Goal: Task Accomplishment & Management: Use online tool/utility

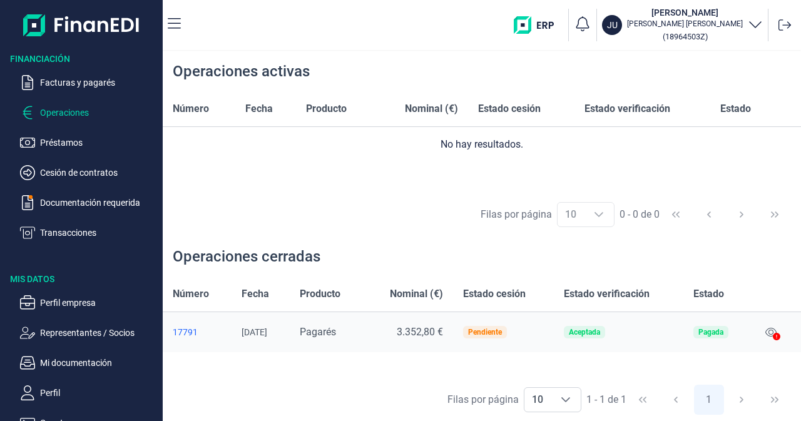
click at [181, 24] on nav "JU [PERSON_NAME] [PERSON_NAME] ( 18964503Z )" at bounding box center [482, 25] width 638 height 50
click at [178, 23] on icon "button" at bounding box center [174, 23] width 13 height 11
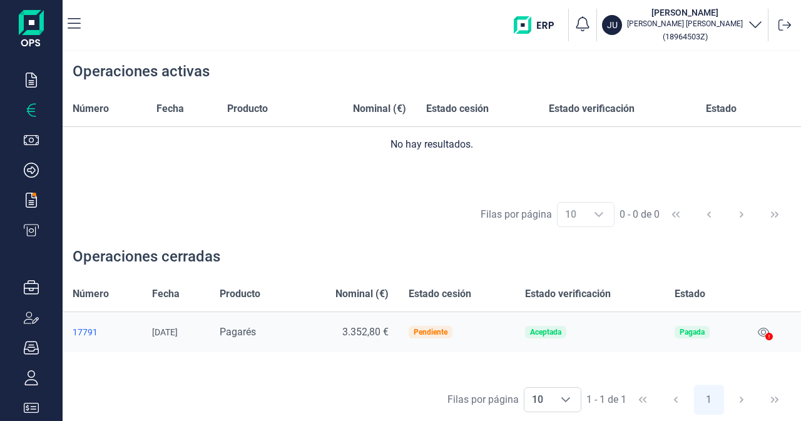
click at [82, 24] on nav "JU [PERSON_NAME] [PERSON_NAME] ( 18964503Z )" at bounding box center [432, 25] width 738 height 50
click at [118, 131] on td "No hay resultados." at bounding box center [432, 145] width 738 height 36
click at [31, 108] on icon "button" at bounding box center [31, 110] width 15 height 15
click at [73, 23] on icon "button" at bounding box center [74, 23] width 13 height 11
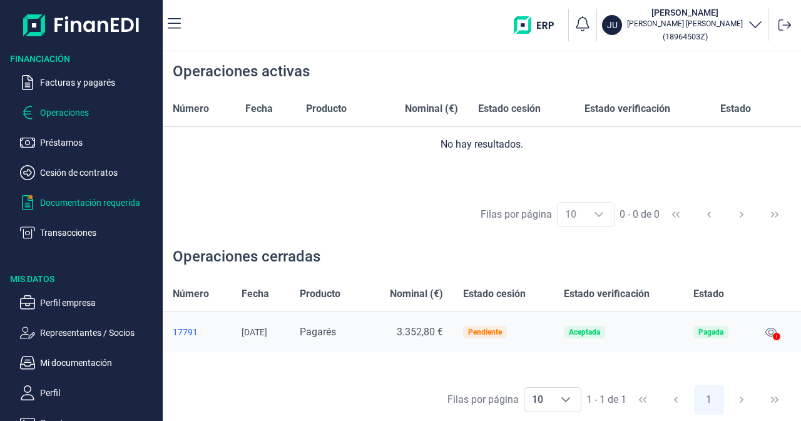
click at [47, 200] on p "Documentación requerida" at bounding box center [99, 202] width 118 height 15
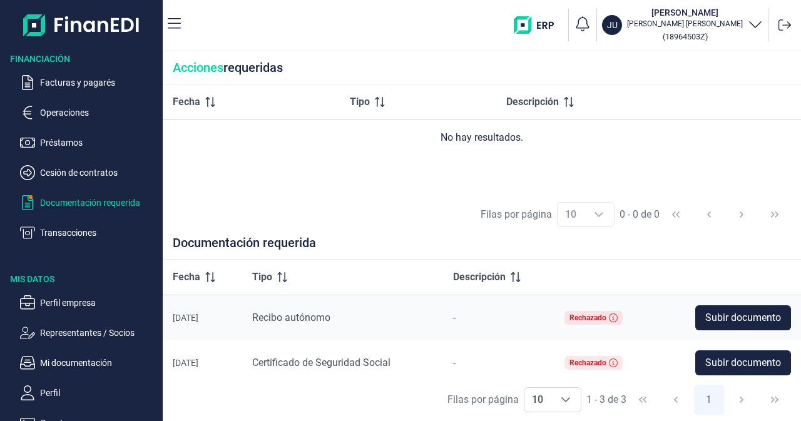
scroll to position [52, 0]
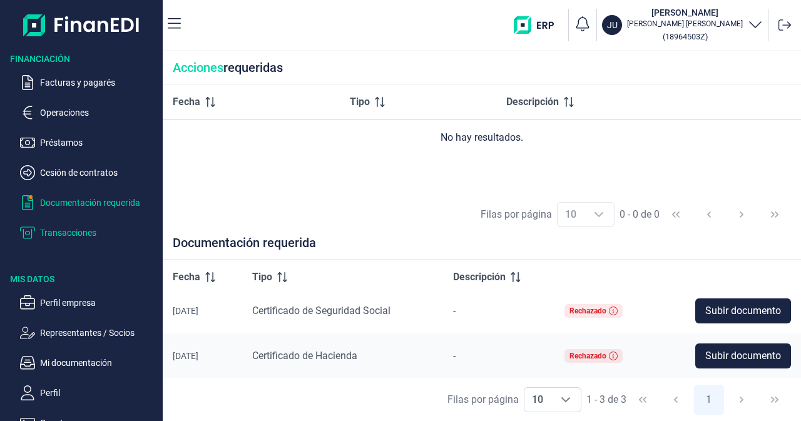
click at [86, 231] on p "Transacciones" at bounding box center [99, 232] width 118 height 15
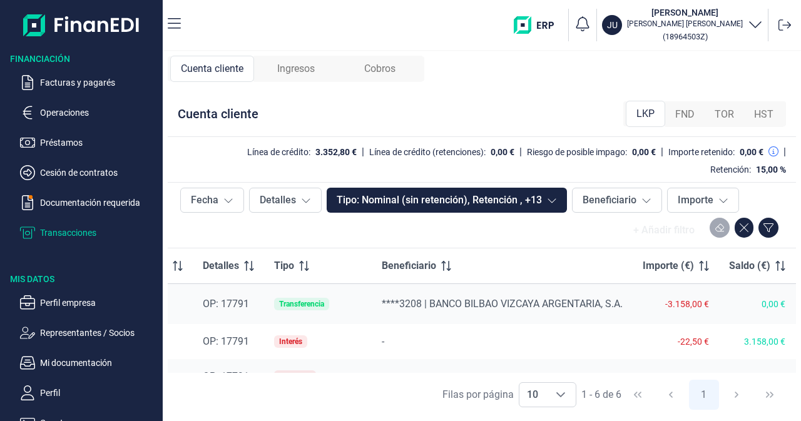
scroll to position [0, 91]
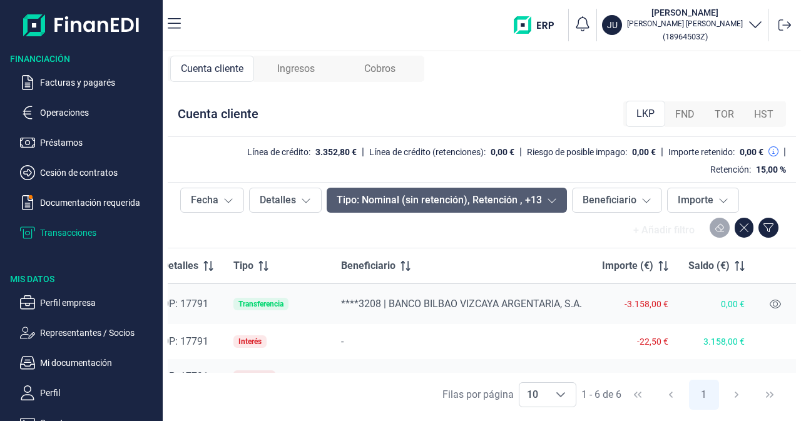
click at [547, 199] on icon at bounding box center [552, 200] width 10 height 10
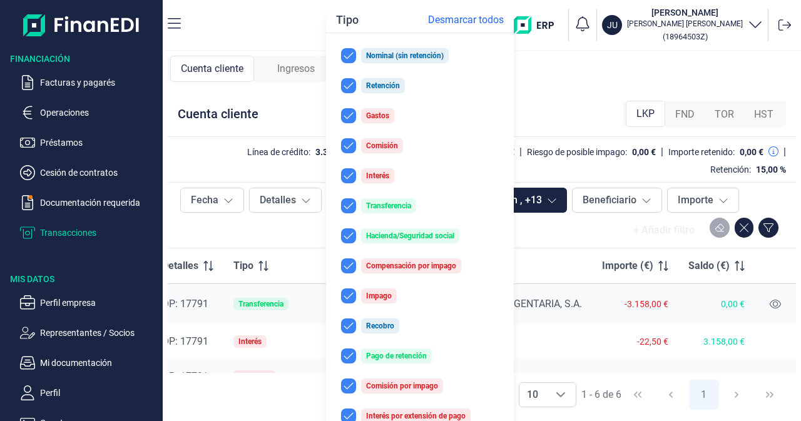
click at [373, 86] on div "Retención" at bounding box center [383, 86] width 34 height 8
checkbox input "true"
click at [530, 96] on div "Cuenta cliente LKP FND TOR HST" at bounding box center [482, 114] width 628 height 46
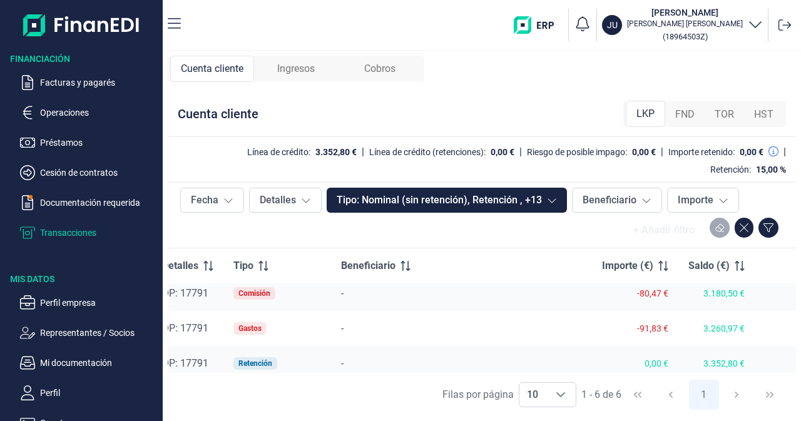
scroll to position [136, 91]
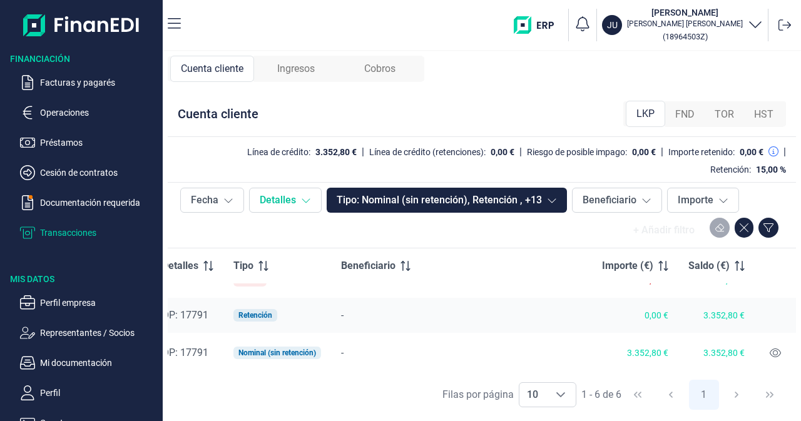
click at [304, 202] on icon at bounding box center [306, 200] width 10 height 10
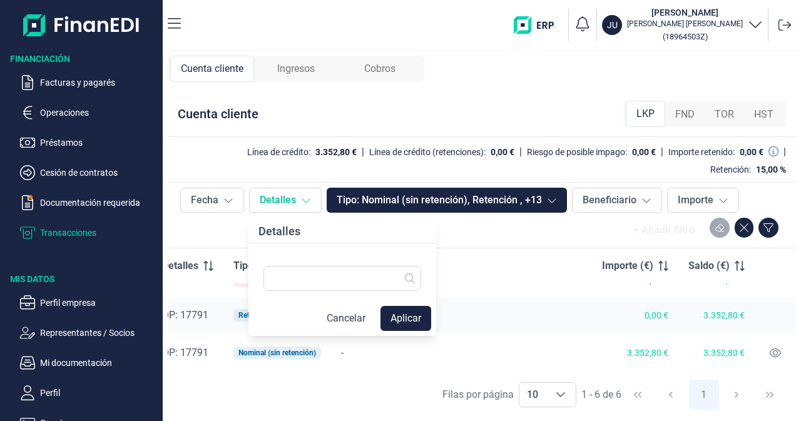
click at [304, 202] on icon at bounding box center [306, 200] width 10 height 10
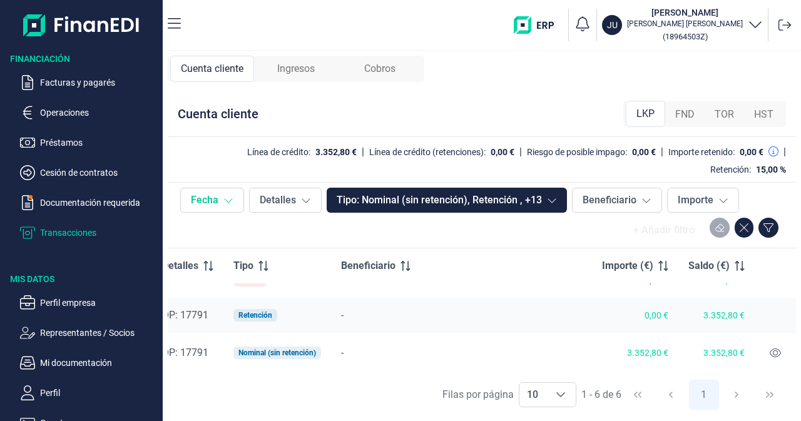
click at [229, 198] on icon at bounding box center [228, 200] width 10 height 10
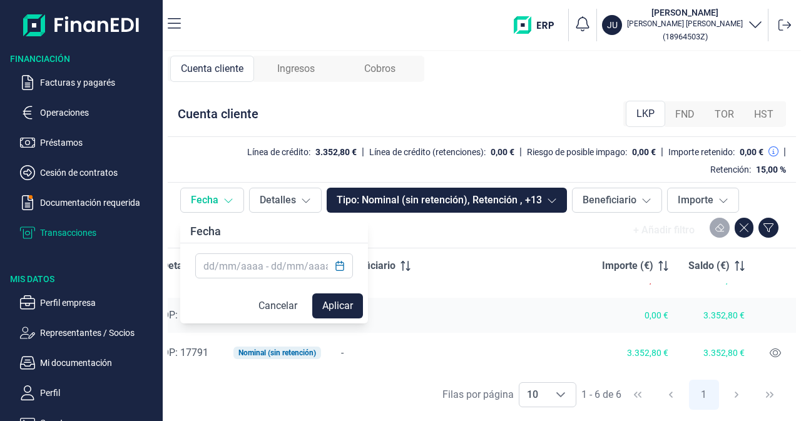
click at [228, 198] on icon at bounding box center [228, 200] width 10 height 10
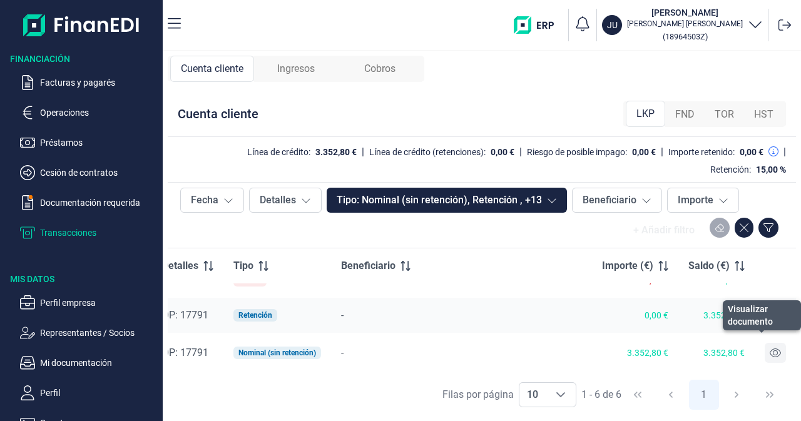
click at [771, 348] on icon at bounding box center [774, 353] width 11 height 10
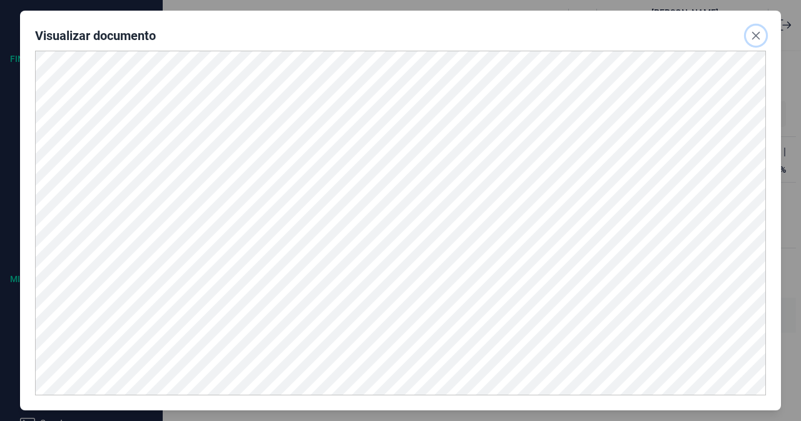
click at [755, 34] on icon "Close" at bounding box center [756, 36] width 8 height 8
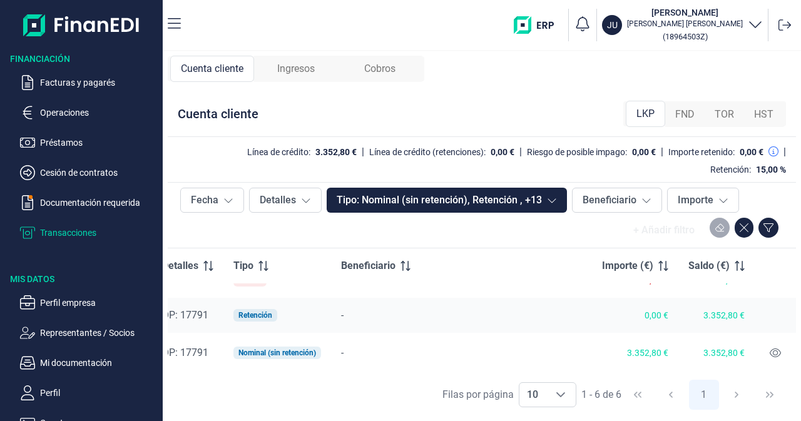
scroll to position [53, 91]
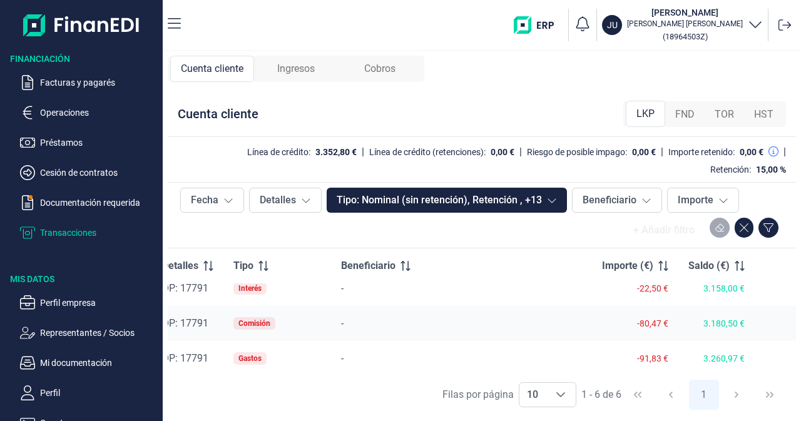
click at [246, 356] on div "Gastos" at bounding box center [249, 359] width 23 height 8
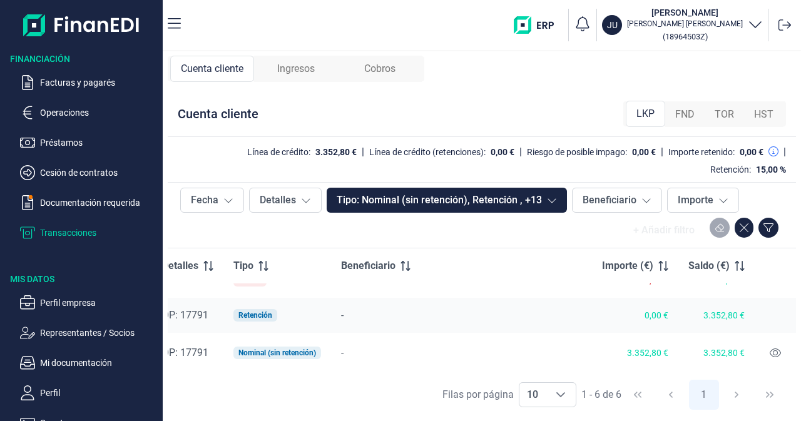
scroll to position [0, 91]
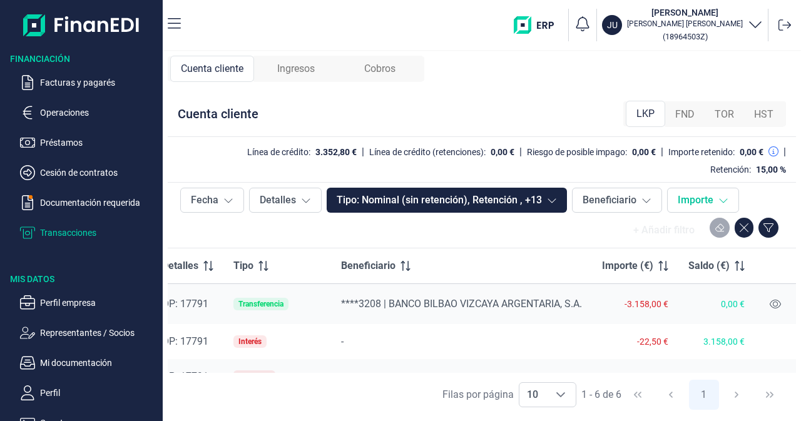
click at [724, 198] on icon at bounding box center [723, 200] width 10 height 10
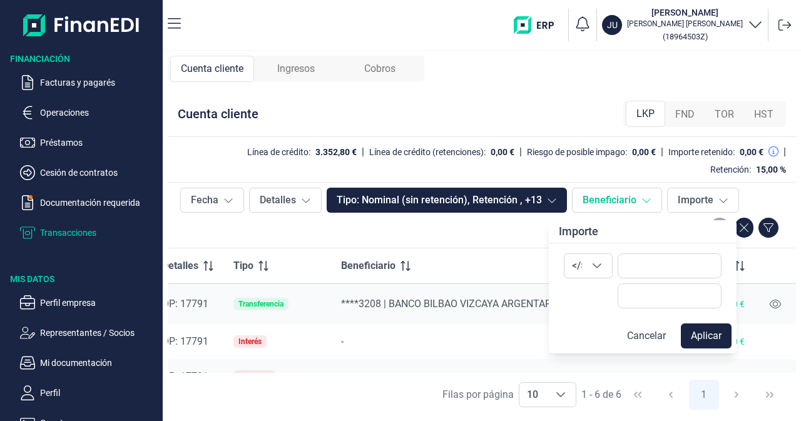
click at [642, 198] on icon at bounding box center [646, 200] width 10 height 10
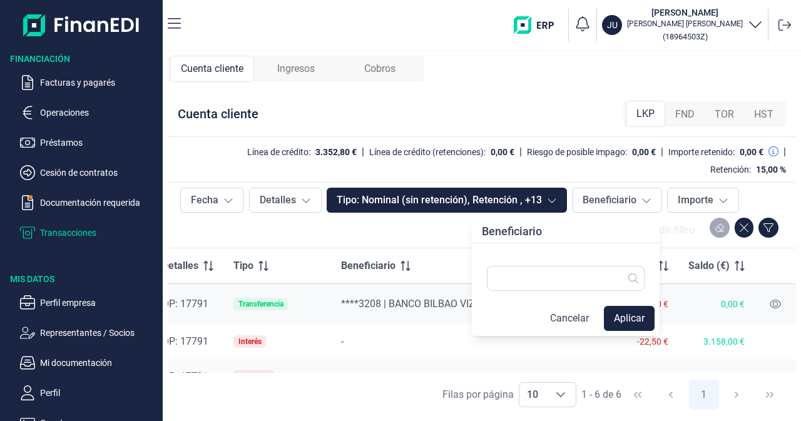
click at [445, 251] on th "Beneficiario" at bounding box center [461, 266] width 261 height 36
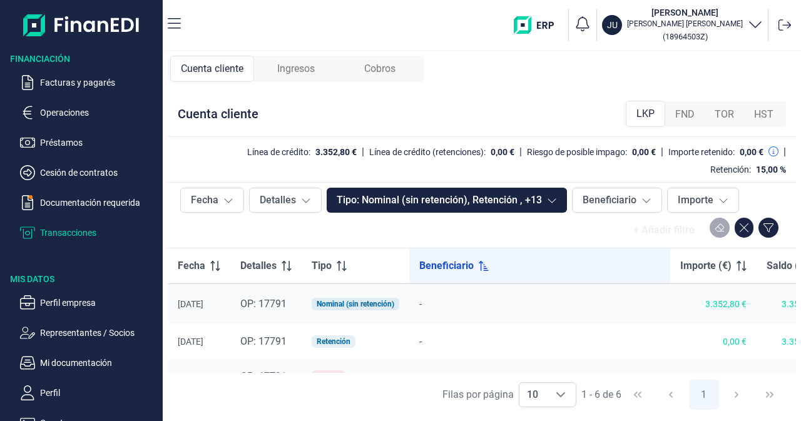
click at [300, 225] on div "+ Añadir filtro" at bounding box center [481, 230] width 603 height 25
click at [684, 109] on span "FND" at bounding box center [684, 114] width 19 height 15
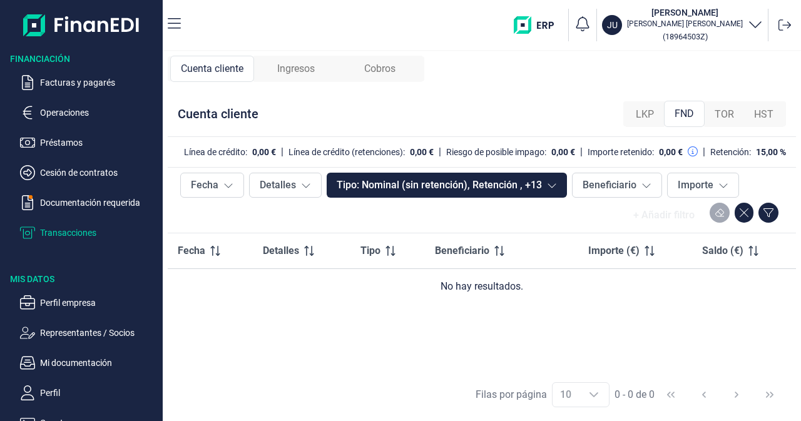
click at [724, 113] on span "TOR" at bounding box center [723, 114] width 19 height 15
click at [763, 113] on span "HST" at bounding box center [763, 114] width 19 height 15
click at [652, 116] on span "LKP" at bounding box center [645, 114] width 18 height 15
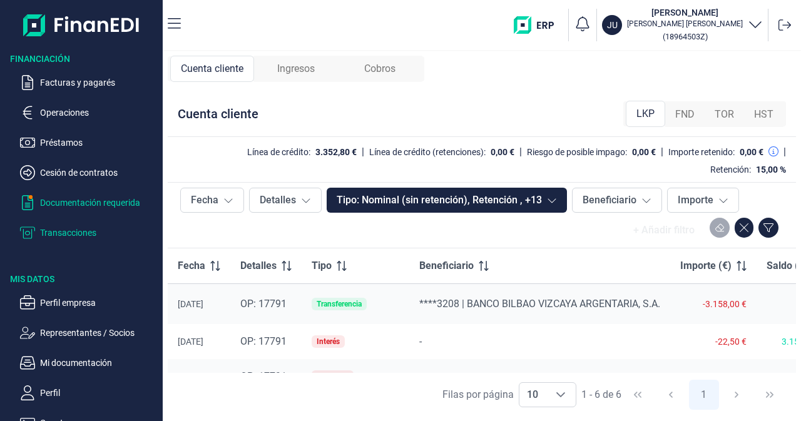
click at [46, 202] on p "Documentación requerida" at bounding box center [99, 202] width 118 height 15
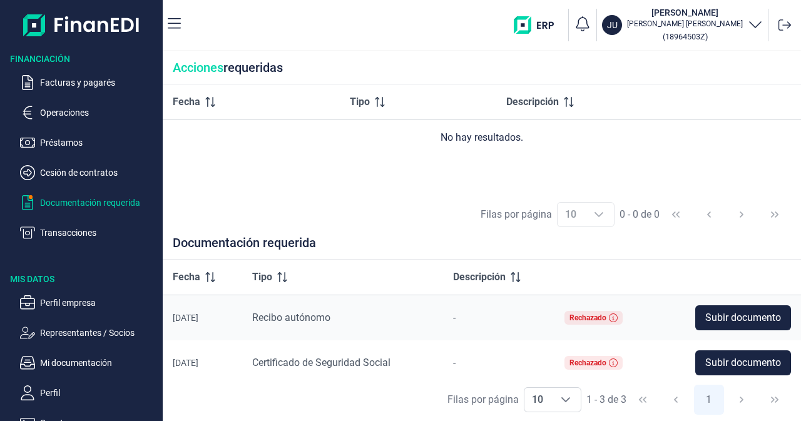
scroll to position [52, 0]
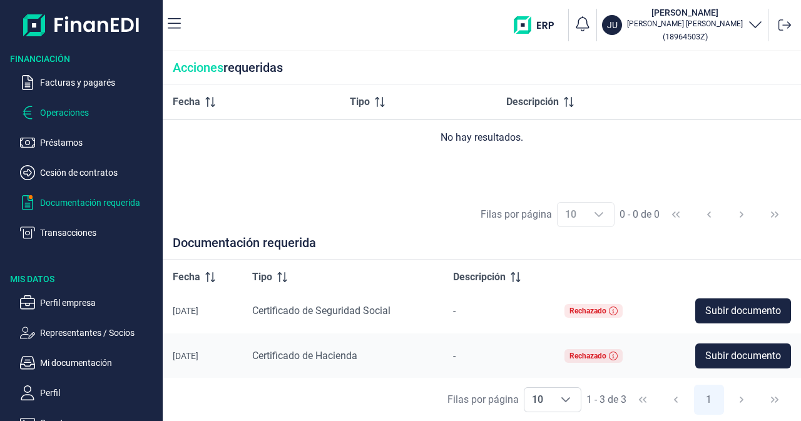
click at [78, 111] on p "Operaciones" at bounding box center [99, 112] width 118 height 15
